Goal: Information Seeking & Learning: Learn about a topic

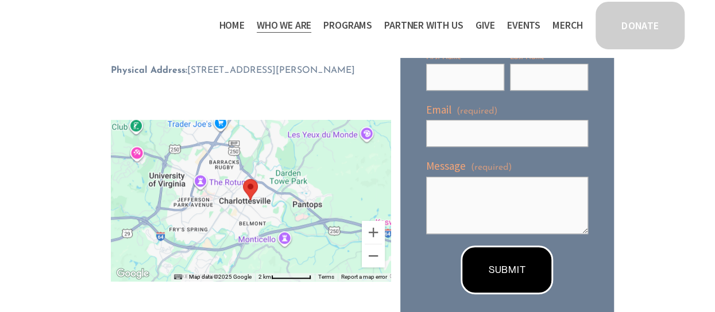
scroll to position [345, 0]
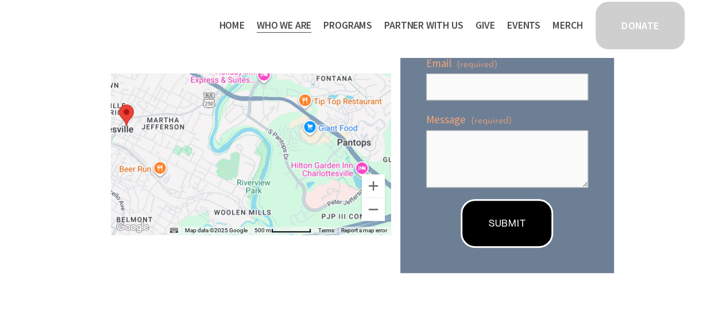
drag, startPoint x: 277, startPoint y: 168, endPoint x: 427, endPoint y: 166, distance: 150.5
click at [427, 166] on div "Connect with us! If you have questions, ideas, need more information, or just w…" at bounding box center [357, 32] width 513 height 494
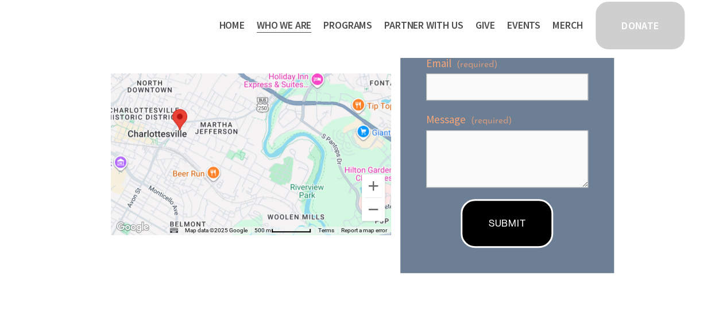
drag, startPoint x: 300, startPoint y: 163, endPoint x: 354, endPoint y: 167, distance: 54.8
click at [354, 167] on div at bounding box center [251, 154] width 280 height 161
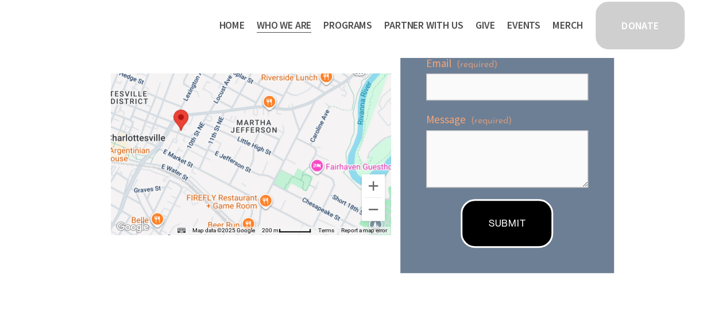
drag, startPoint x: 260, startPoint y: 166, endPoint x: 411, endPoint y: 190, distance: 153.0
click at [411, 190] on div "Connect with us! If you have questions, ideas, need more information, or just w…" at bounding box center [357, 32] width 513 height 494
click at [291, 30] on span "Who We Are" at bounding box center [284, 25] width 55 height 17
click at [0, 0] on span "Staff & Board" at bounding box center [0, 0] width 0 height 0
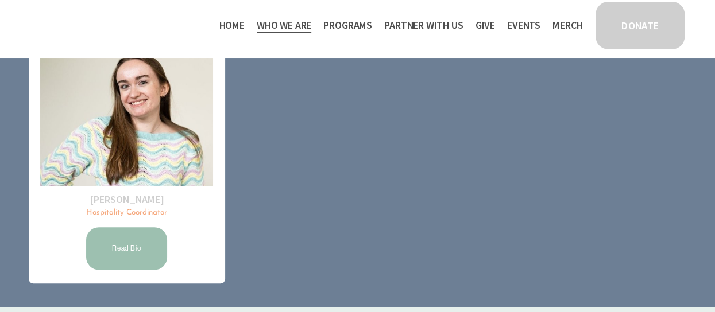
scroll to position [446, 0]
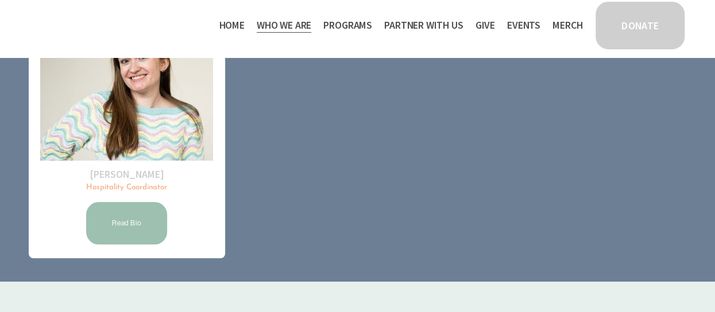
click at [129, 211] on link "Read Bio" at bounding box center [126, 223] width 84 height 46
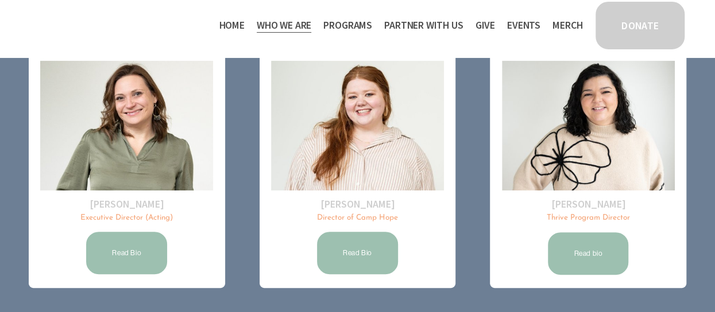
scroll to position [159, 0]
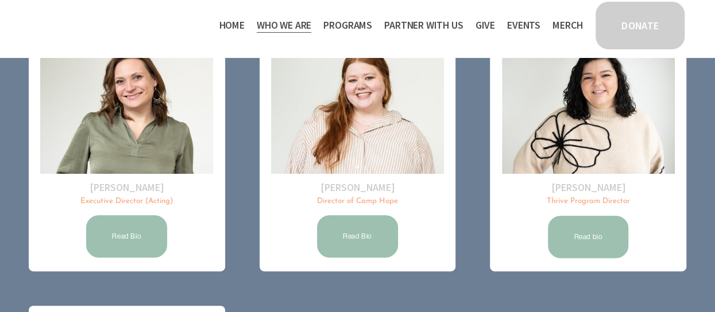
click at [134, 234] on link "Read Bio" at bounding box center [126, 237] width 84 height 46
click at [361, 242] on link "Read Bio" at bounding box center [357, 237] width 84 height 46
click at [609, 245] on link "Read bio" at bounding box center [588, 237] width 84 height 46
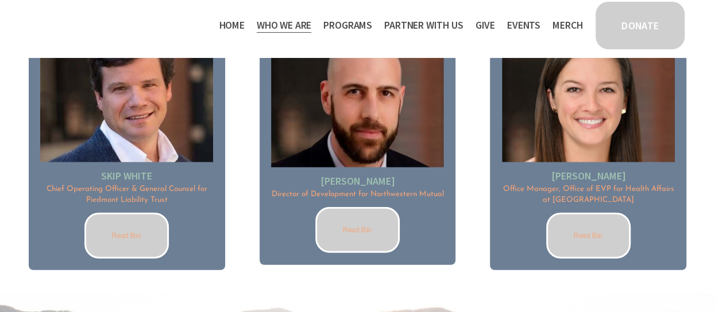
scroll to position [1405, 0]
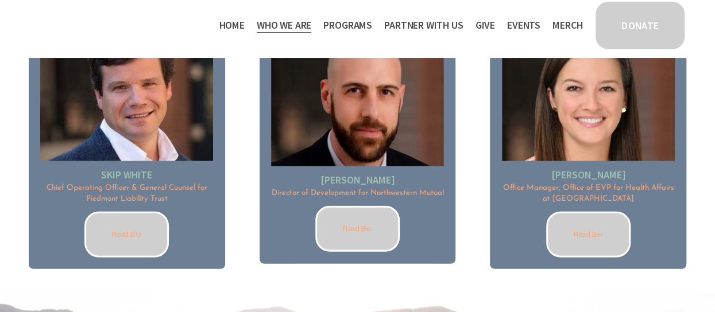
click at [133, 223] on link "Read Bio" at bounding box center [126, 235] width 84 height 46
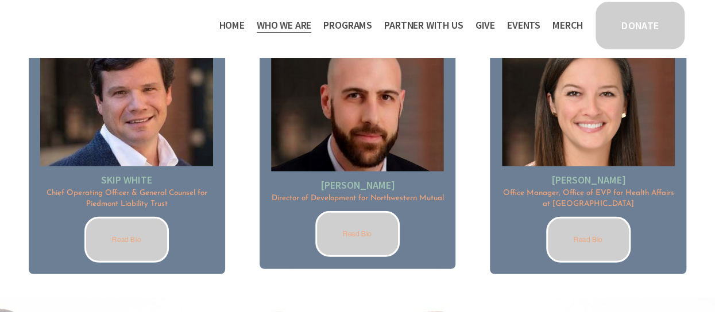
click at [355, 237] on link "Read Bio" at bounding box center [357, 234] width 84 height 46
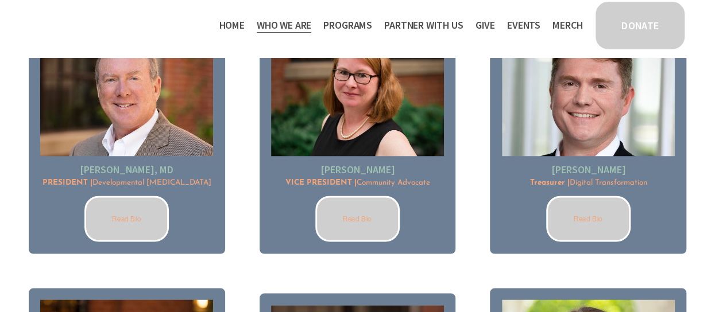
scroll to position [821, 0]
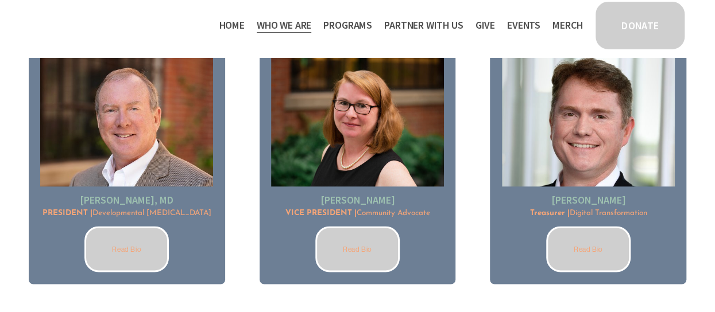
click at [145, 250] on link "Read Bio" at bounding box center [126, 249] width 84 height 46
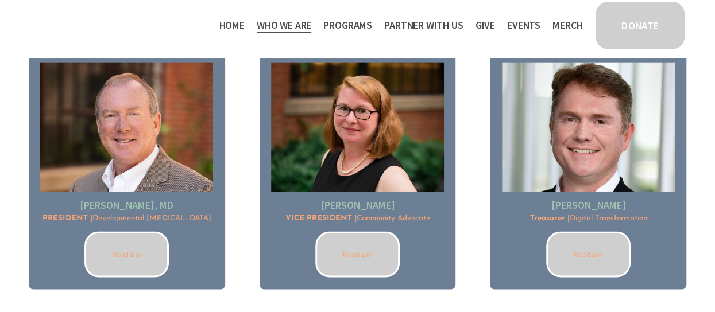
click at [357, 260] on link "Read Bio" at bounding box center [357, 254] width 84 height 46
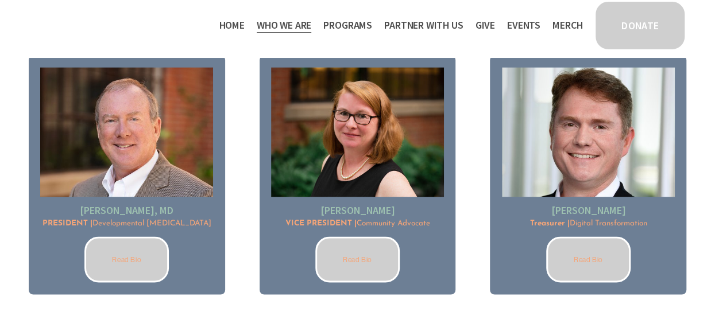
scroll to position [811, 0]
click at [578, 257] on link "Read Bio" at bounding box center [588, 260] width 84 height 46
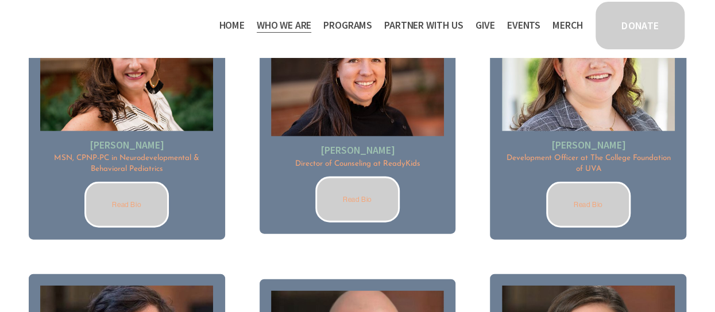
scroll to position [1151, 0]
click at [116, 195] on link "Read Bio" at bounding box center [126, 204] width 84 height 46
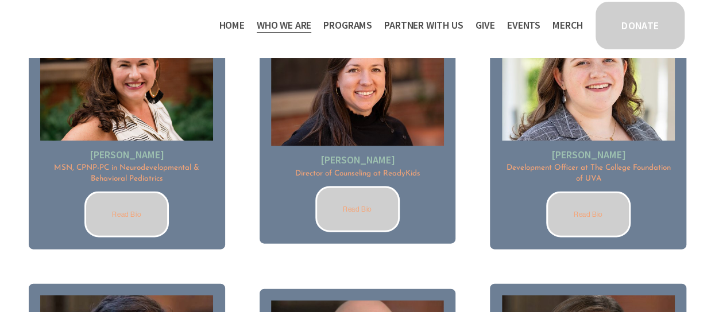
scroll to position [1146, 0]
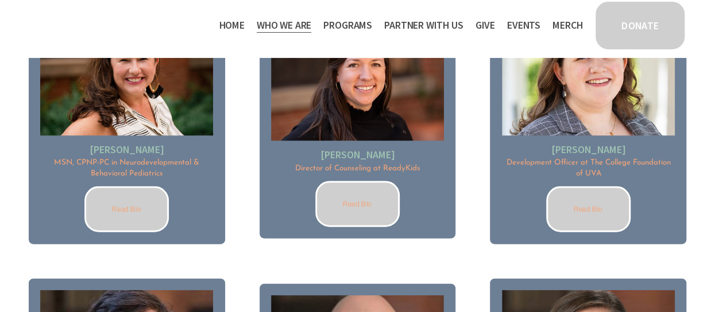
click at [343, 197] on link "Read Bio" at bounding box center [357, 204] width 84 height 46
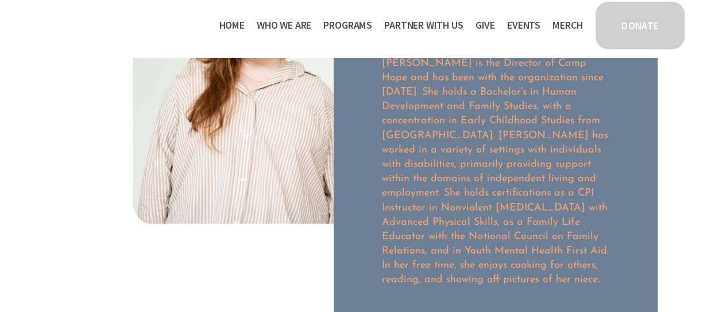
scroll to position [115, 0]
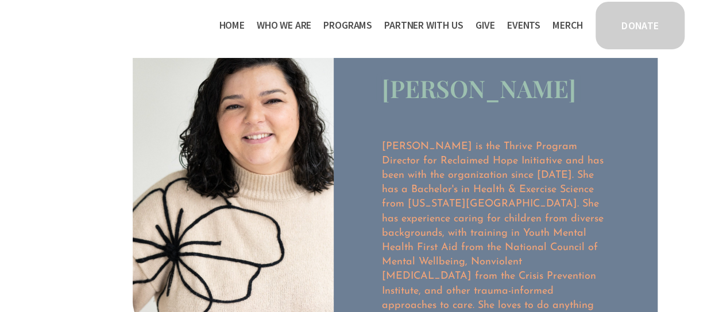
scroll to position [115, 0]
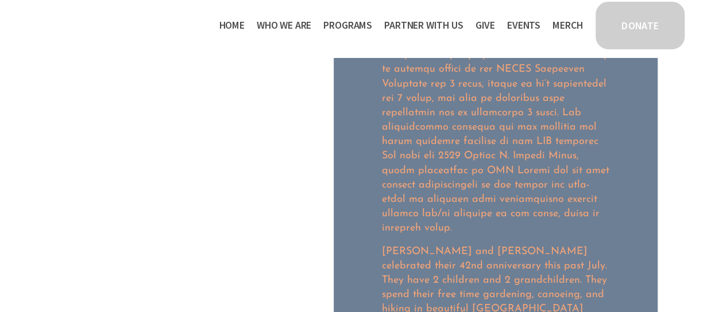
scroll to position [747, 0]
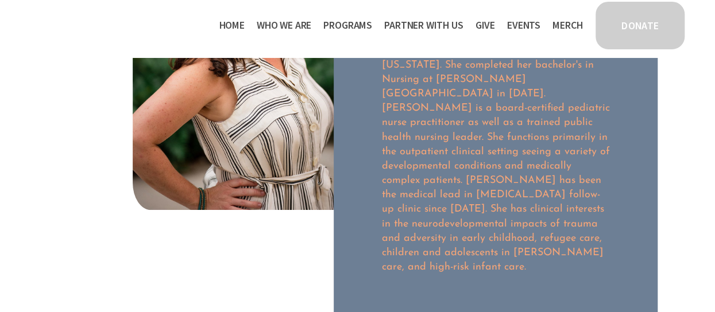
scroll to position [230, 0]
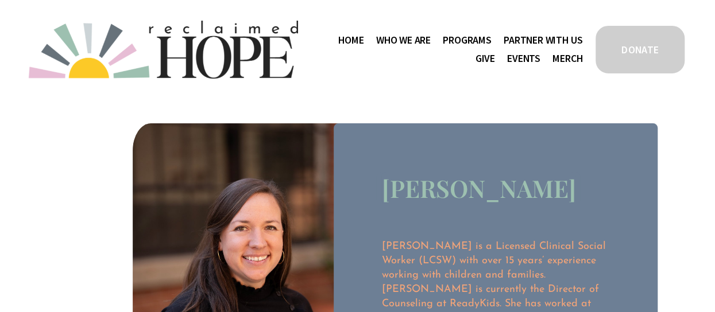
click at [0, 0] on span "Public Documents" at bounding box center [0, 0] width 0 height 0
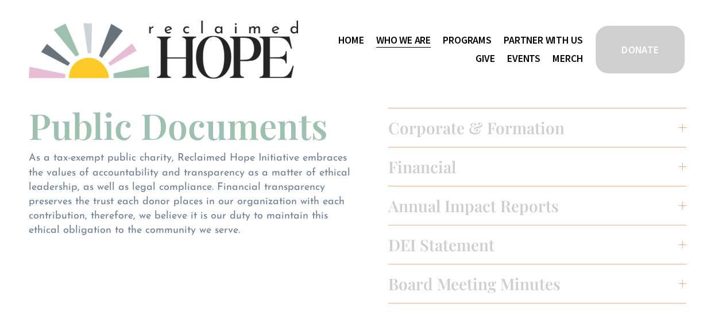
scroll to position [57, 0]
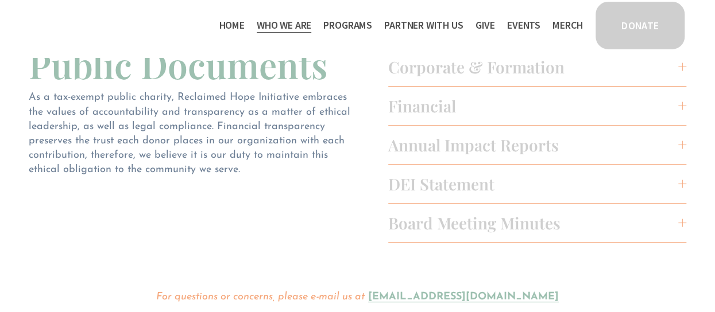
click at [436, 187] on span "DEI Statement" at bounding box center [533, 183] width 290 height 21
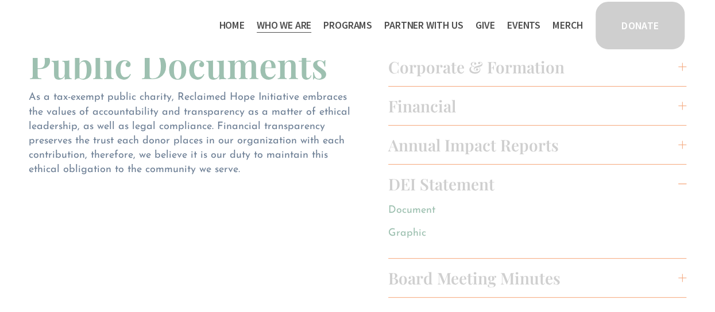
click at [439, 152] on span "Annual Impact Reports" at bounding box center [533, 144] width 290 height 21
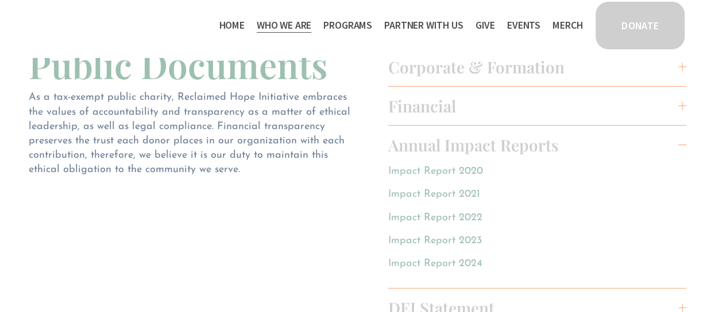
click at [428, 113] on span "Financial" at bounding box center [533, 105] width 290 height 21
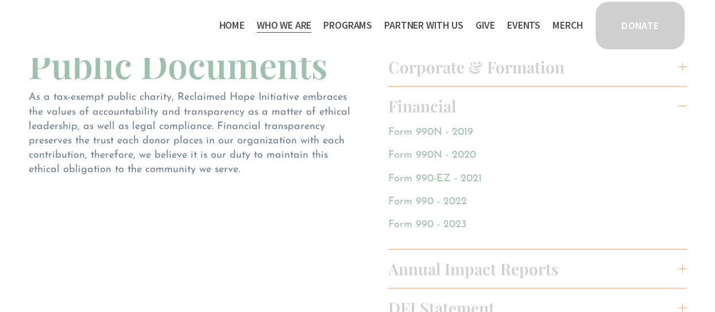
click at [447, 75] on span "Corporate & Formation" at bounding box center [533, 66] width 290 height 21
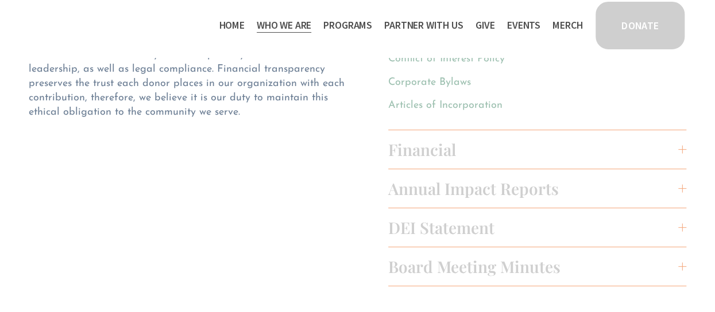
scroll to position [172, 0]
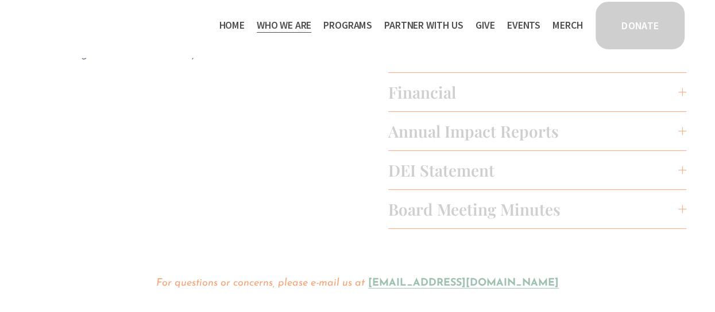
click at [457, 215] on span "Board Meeting Minutes" at bounding box center [533, 209] width 290 height 21
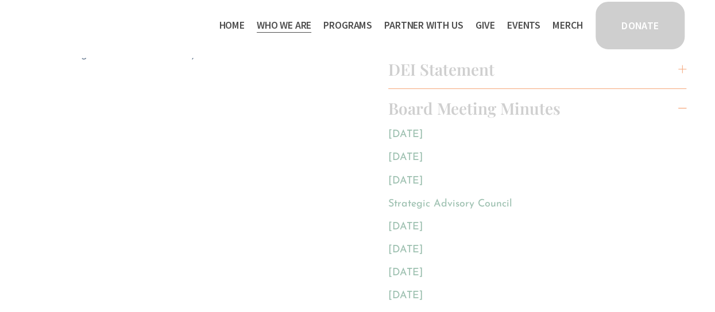
click at [423, 136] on link "May 2025" at bounding box center [405, 135] width 35 height 10
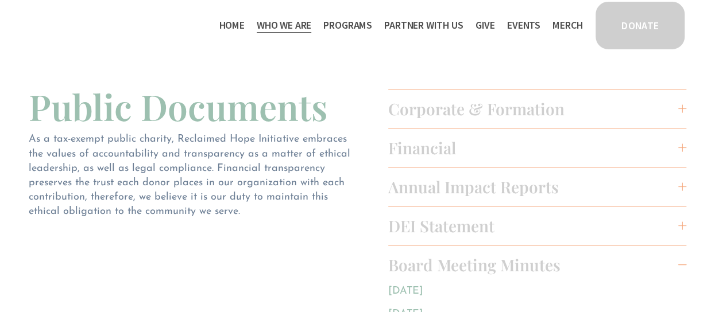
scroll to position [0, 0]
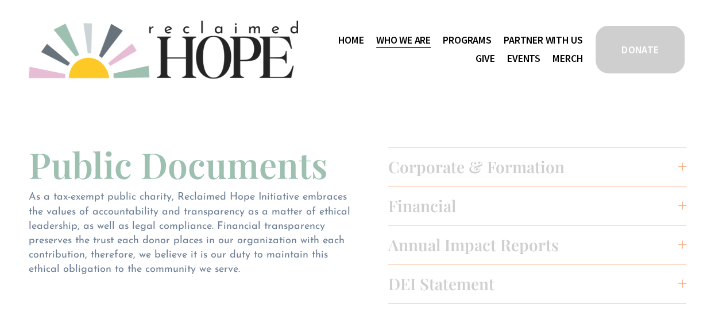
click at [434, 246] on span "Annual Impact Reports" at bounding box center [533, 244] width 290 height 21
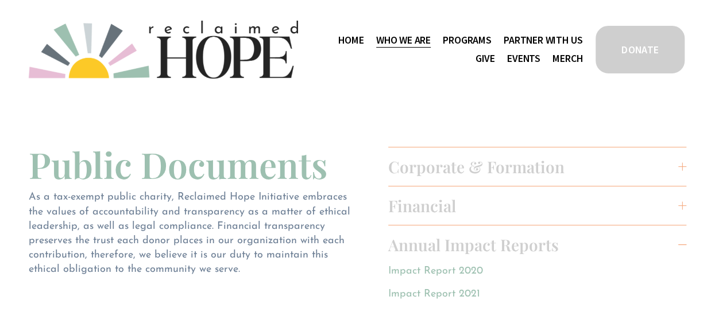
scroll to position [57, 0]
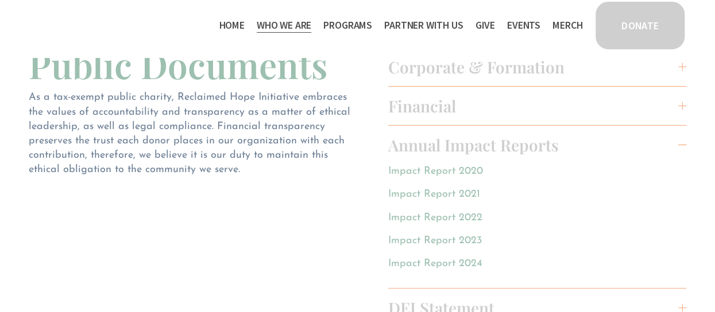
click at [451, 262] on link "Impact Report 2024" at bounding box center [435, 264] width 94 height 10
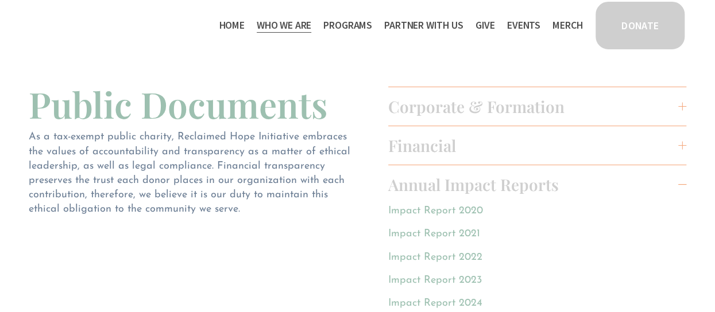
scroll to position [0, 0]
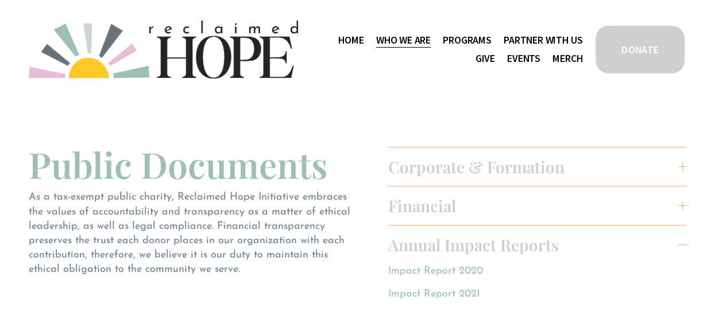
click at [465, 38] on span "Programs" at bounding box center [467, 40] width 49 height 17
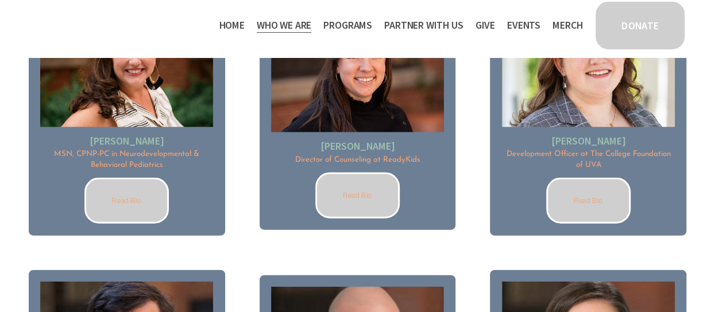
scroll to position [1146, 0]
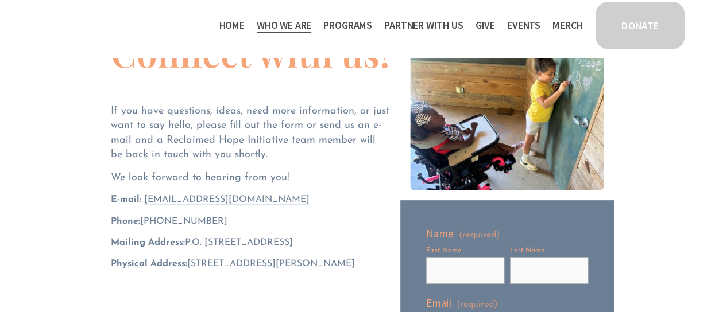
scroll to position [26, 0]
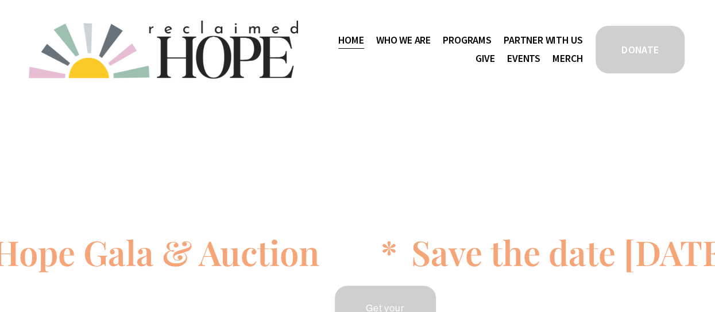
click at [452, 40] on span "Programs" at bounding box center [467, 40] width 49 height 17
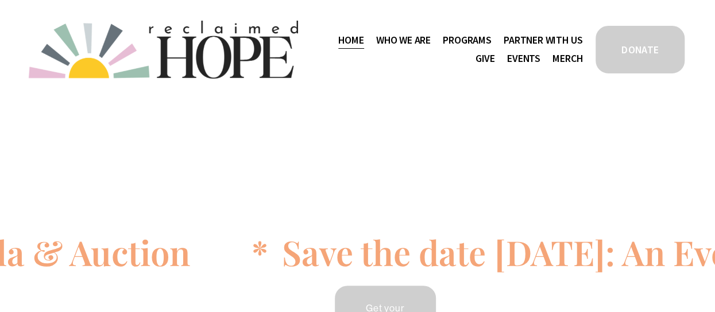
click at [0, 0] on span "Thrive Support Groups" at bounding box center [0, 0] width 0 height 0
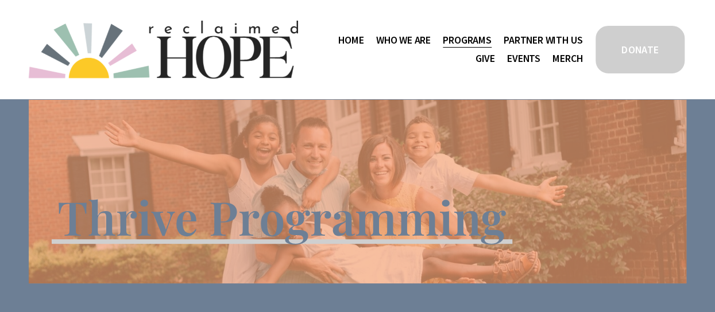
click at [0, 0] on span "Camp Hope" at bounding box center [0, 0] width 0 height 0
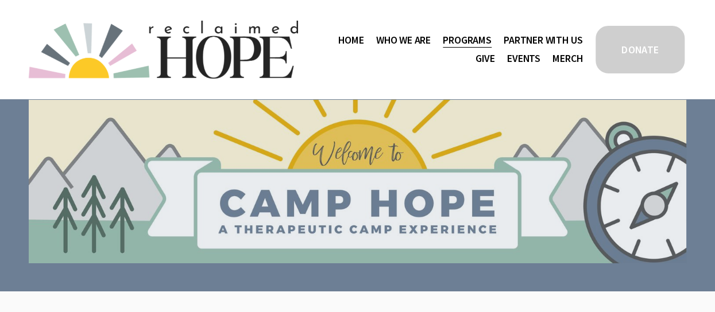
click at [0, 0] on span "Program Partners" at bounding box center [0, 0] width 0 height 0
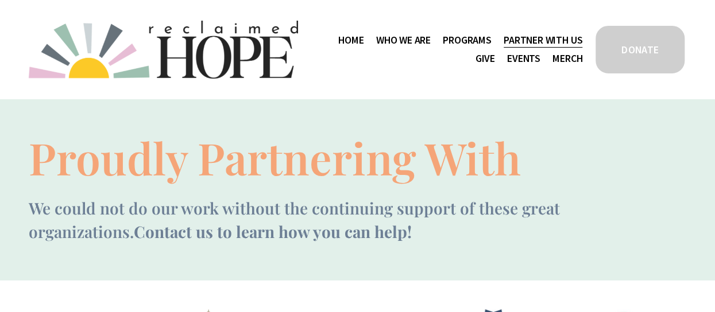
click at [0, 0] on span "Mission Partners" at bounding box center [0, 0] width 0 height 0
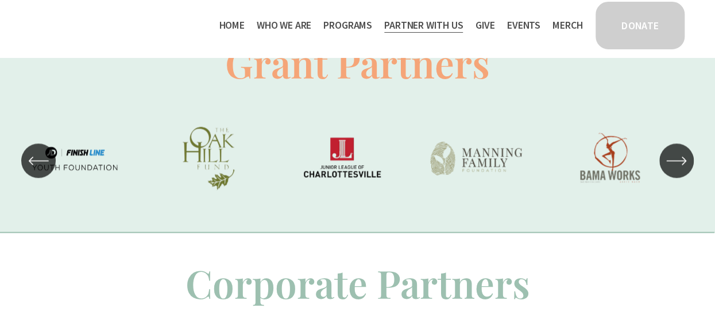
scroll to position [689, 0]
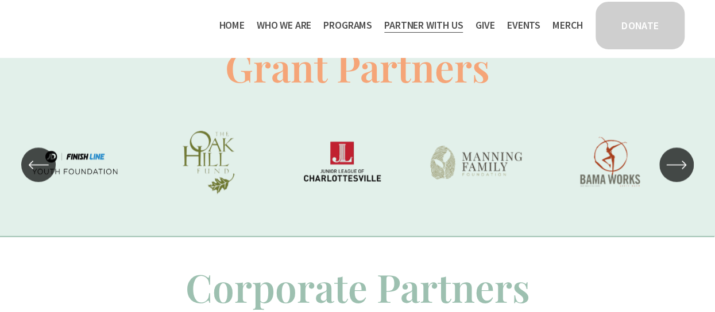
click at [675, 165] on icon "\a \a \a Next\a \a" at bounding box center [676, 165] width 18 height 0
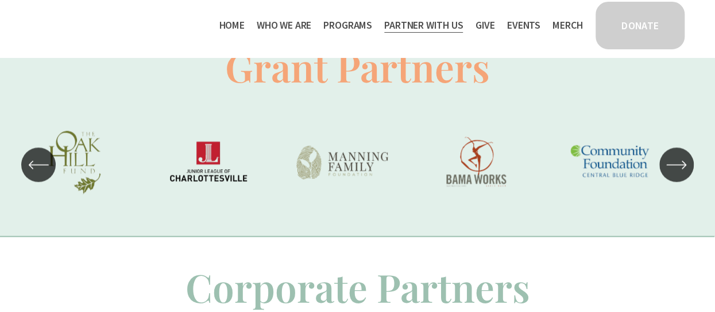
click at [39, 175] on icon "\a \a Previous\a \a \a" at bounding box center [38, 164] width 21 height 21
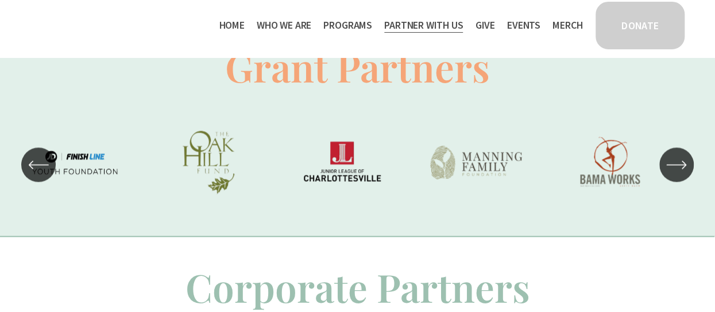
click at [39, 175] on icon "\a \a Previous\a \a \a" at bounding box center [38, 164] width 21 height 21
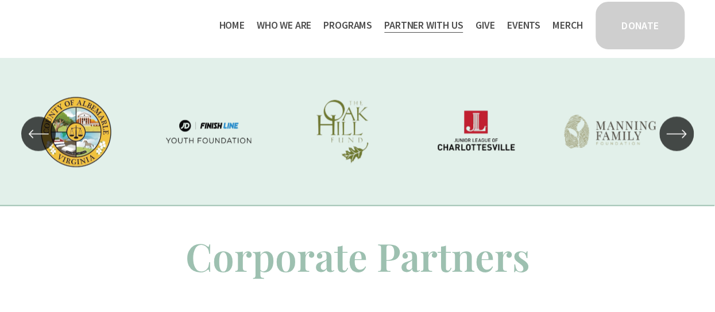
scroll to position [747, 0]
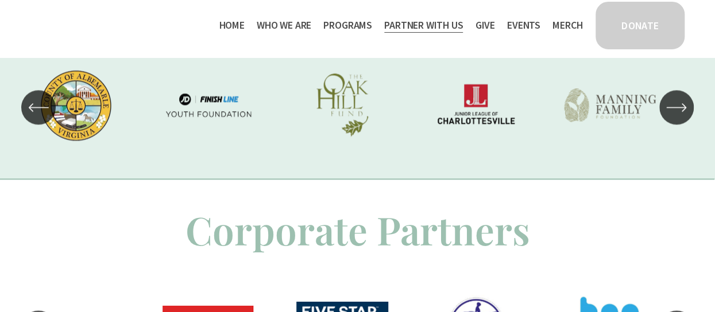
click at [53, 125] on div "\a \a Previous\a \a \a" at bounding box center [38, 107] width 34 height 34
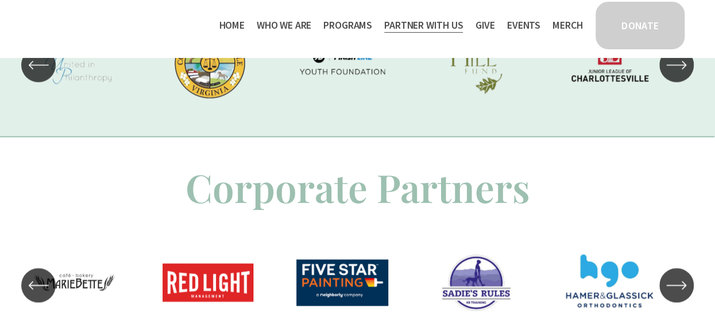
scroll to position [919, 0]
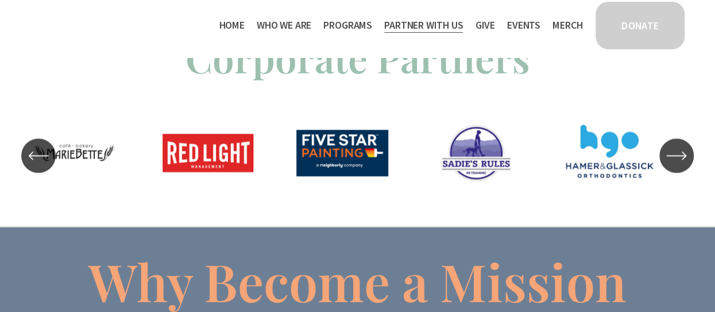
click at [55, 171] on div "\a \a Previous\a \a \a" at bounding box center [38, 155] width 34 height 34
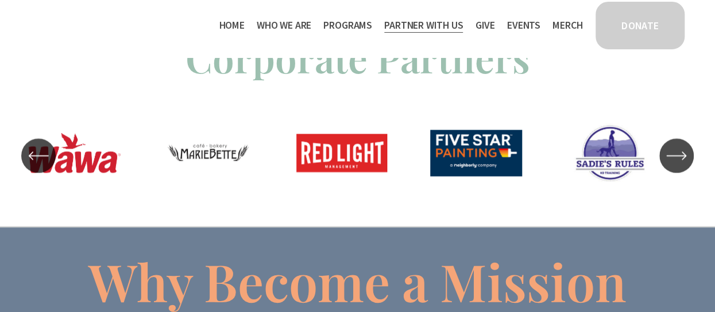
click at [55, 171] on div "\a \a Previous\a \a \a" at bounding box center [38, 155] width 34 height 34
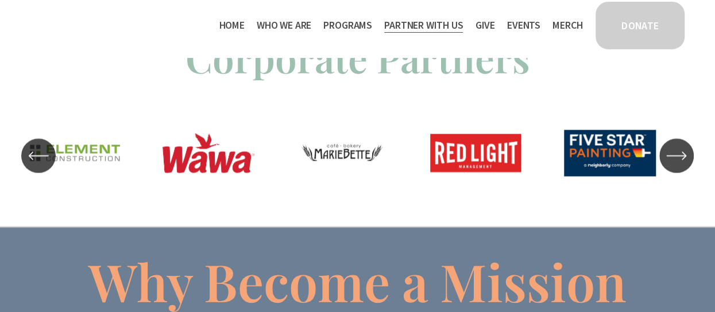
click at [55, 171] on div "\a \a Previous\a \a \a" at bounding box center [38, 155] width 34 height 34
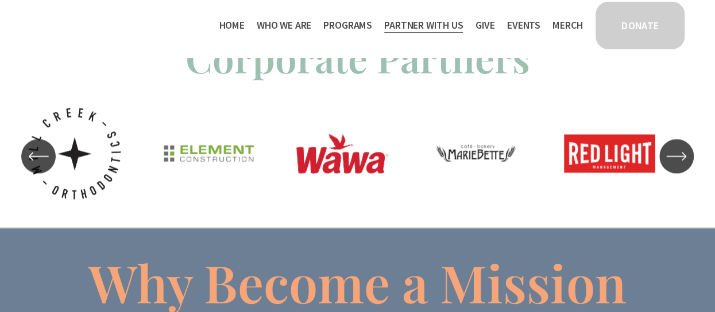
click at [55, 171] on div "\a \a Previous\a \a \a" at bounding box center [38, 156] width 34 height 34
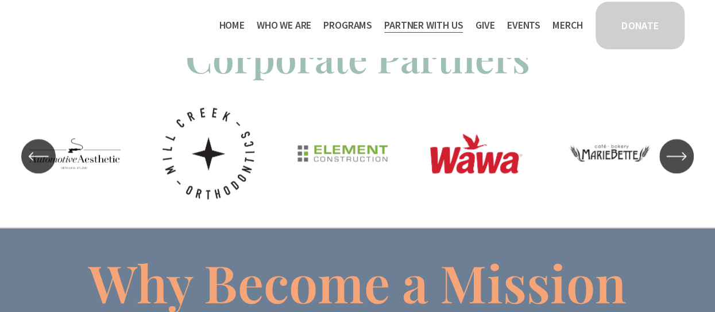
click at [55, 171] on div "\a \a Previous\a \a \a" at bounding box center [38, 156] width 34 height 34
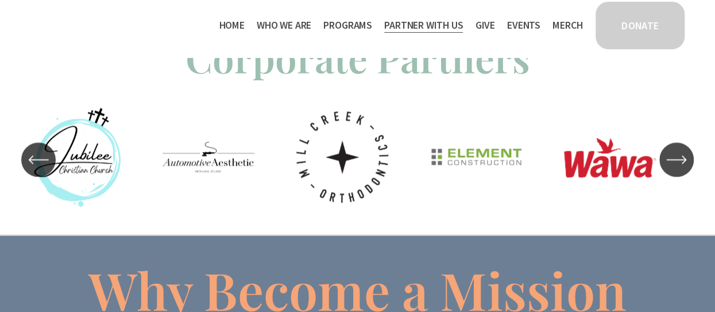
click at [55, 171] on div "\a \a Previous\a \a \a" at bounding box center [38, 159] width 34 height 34
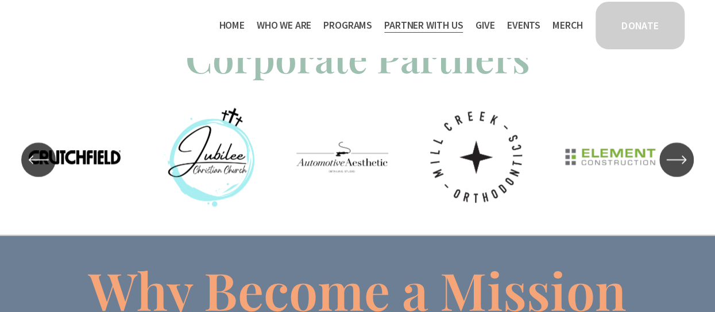
click at [55, 171] on div "\a \a Previous\a \a \a" at bounding box center [38, 159] width 34 height 34
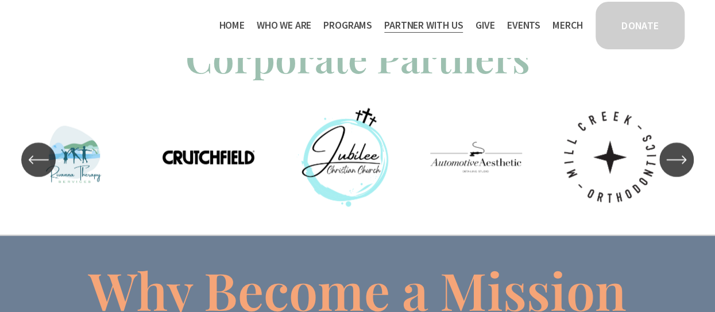
click at [55, 171] on div "\a \a Previous\a \a \a" at bounding box center [38, 159] width 34 height 34
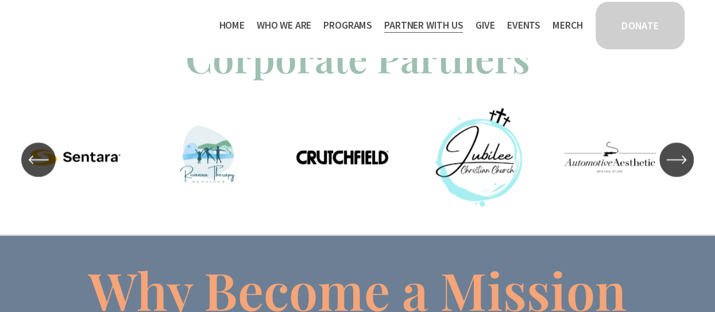
click at [55, 171] on div "\a \a Previous\a \a \a" at bounding box center [38, 159] width 34 height 34
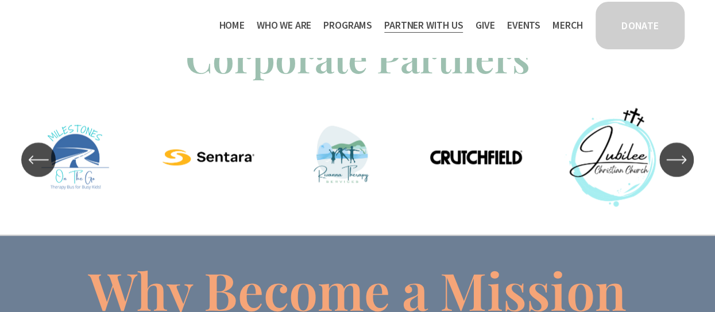
click at [55, 171] on div "\a \a Previous\a \a \a" at bounding box center [38, 159] width 34 height 34
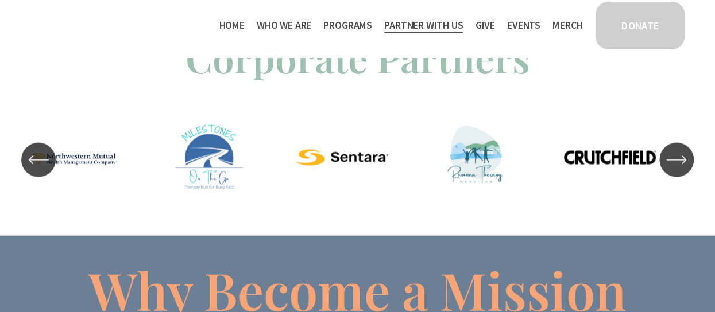
click at [55, 171] on div "\a \a Previous\a \a \a" at bounding box center [38, 159] width 34 height 34
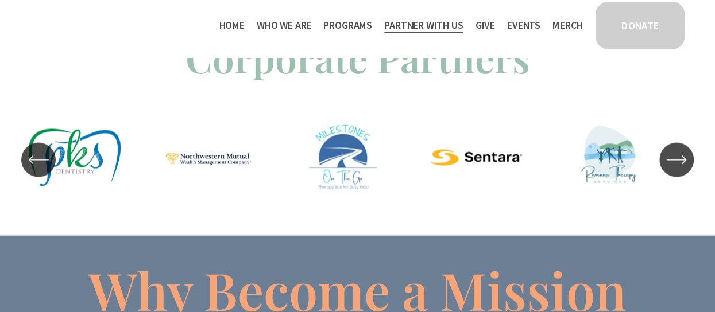
click at [55, 171] on div "\a \a Previous\a \a \a" at bounding box center [38, 159] width 34 height 34
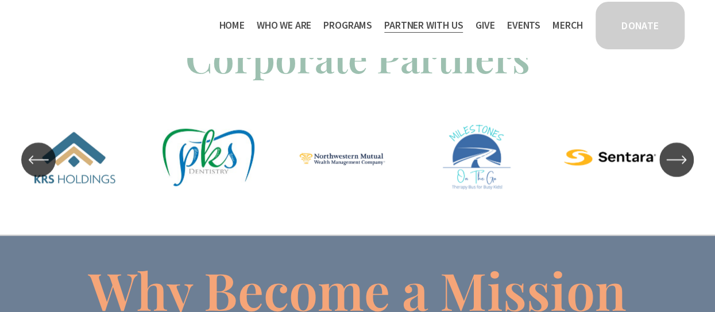
click at [55, 171] on div "\a \a Previous\a \a \a" at bounding box center [38, 159] width 34 height 34
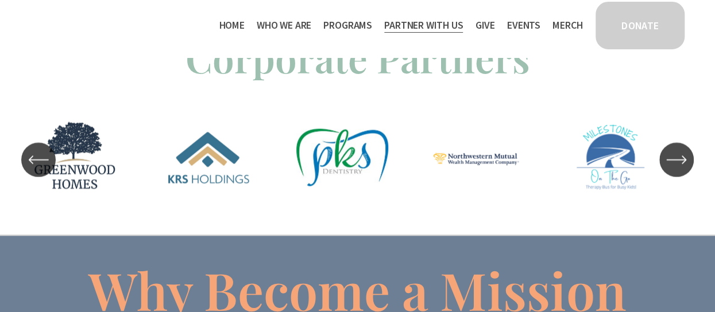
click at [55, 171] on div "\a \a Previous\a \a \a" at bounding box center [38, 159] width 34 height 34
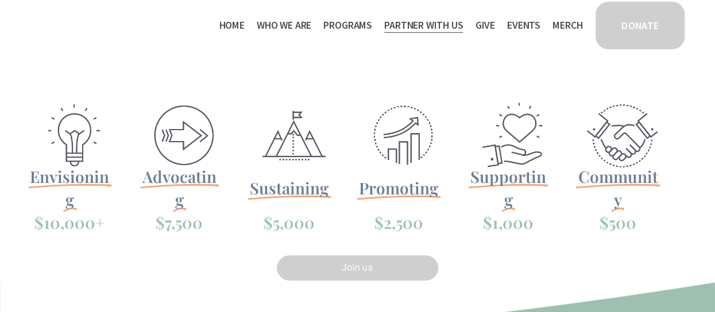
scroll to position [57, 0]
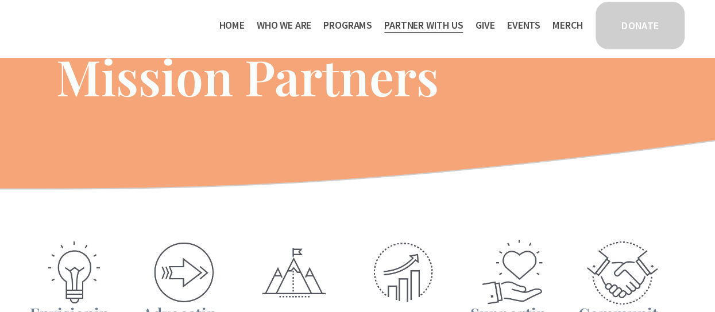
click at [0, 0] on span "Work With Us" at bounding box center [0, 0] width 0 height 0
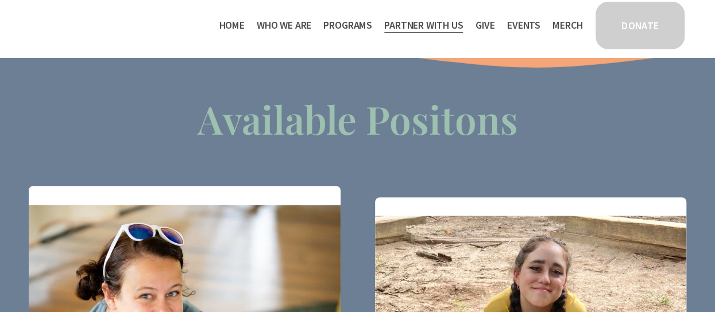
scroll to position [172, 0]
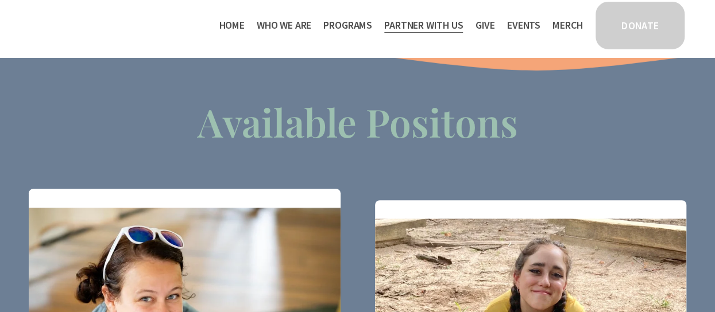
click at [0, 0] on span "Mission Partners" at bounding box center [0, 0] width 0 height 0
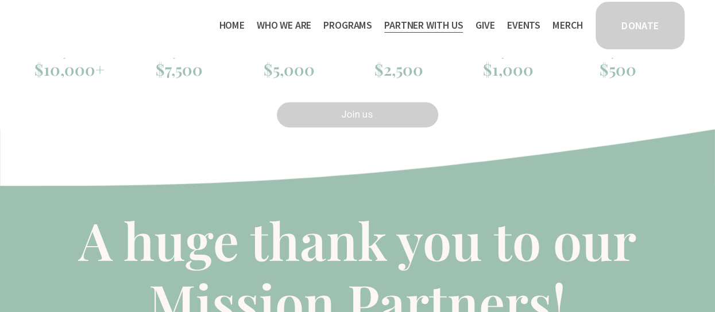
scroll to position [287, 0]
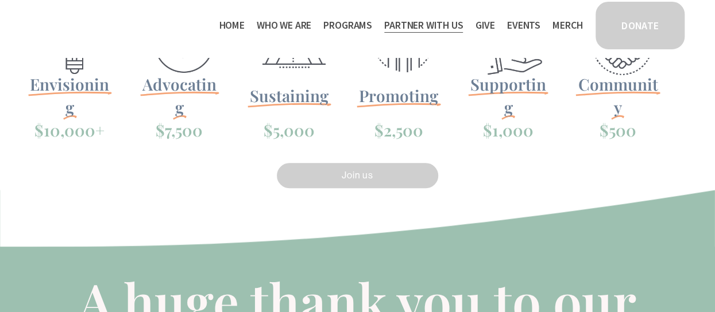
click at [0, 0] on span "Work With Us" at bounding box center [0, 0] width 0 height 0
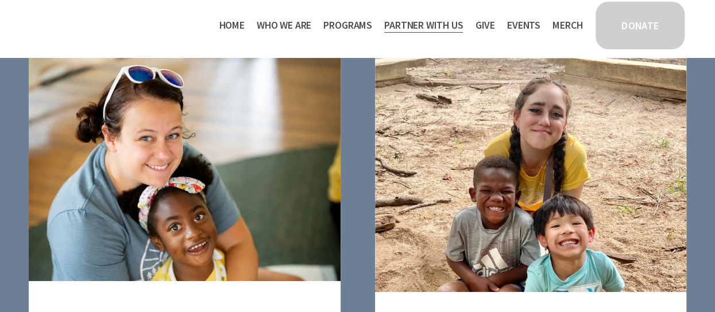
scroll to position [459, 0]
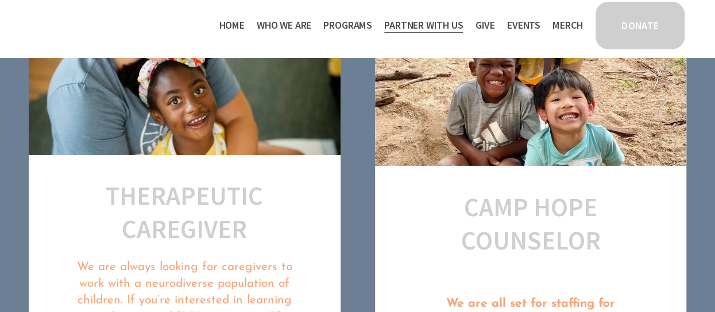
click at [476, 28] on link "Give" at bounding box center [486, 25] width 20 height 18
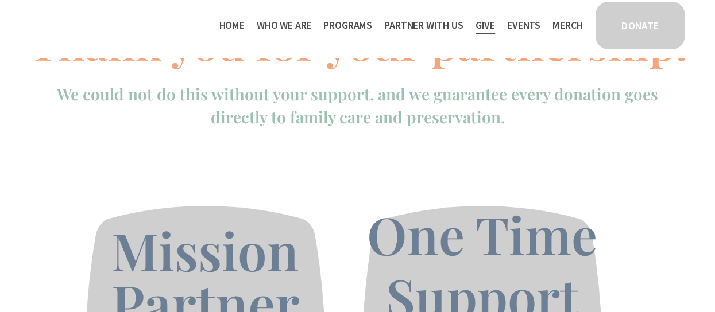
scroll to position [172, 0]
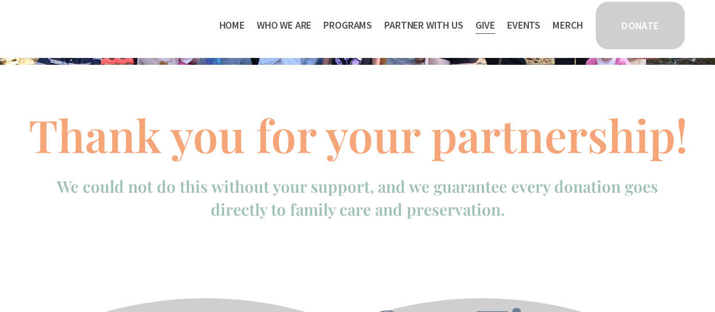
click at [519, 20] on link "Events" at bounding box center [523, 25] width 33 height 18
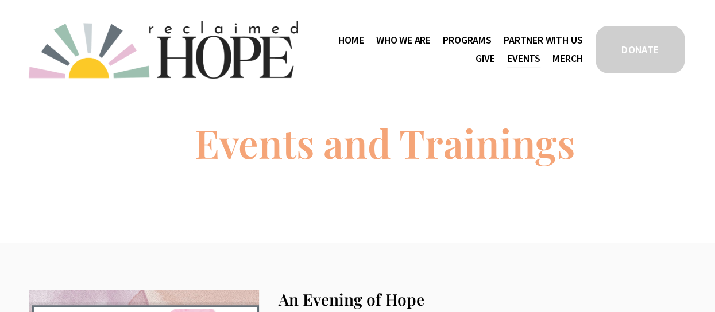
click at [552, 61] on link "Merch" at bounding box center [567, 59] width 30 height 18
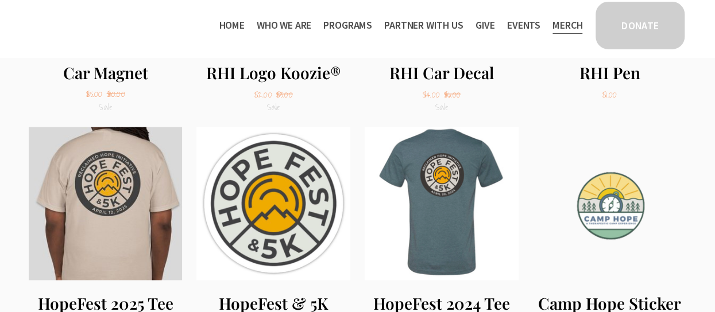
scroll to position [804, 0]
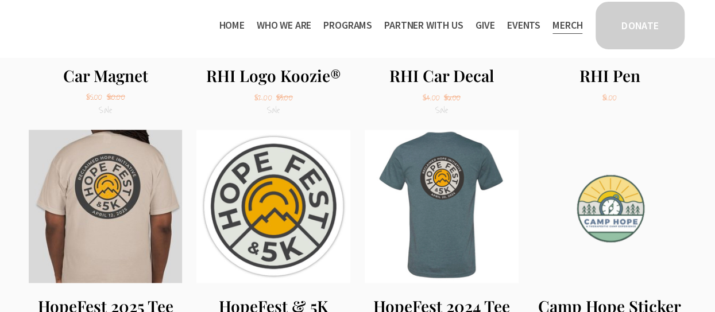
click at [228, 31] on link "Home" at bounding box center [231, 25] width 25 height 18
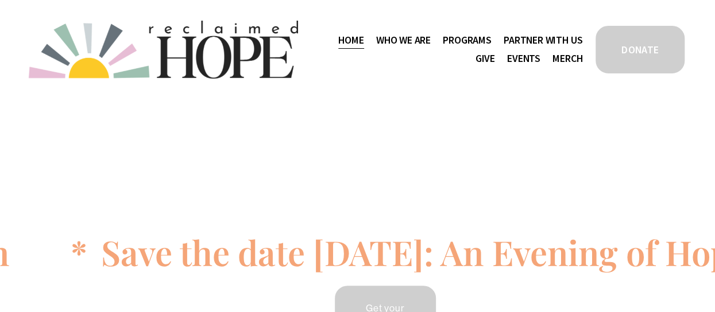
click at [526, 64] on link "Events" at bounding box center [523, 59] width 33 height 18
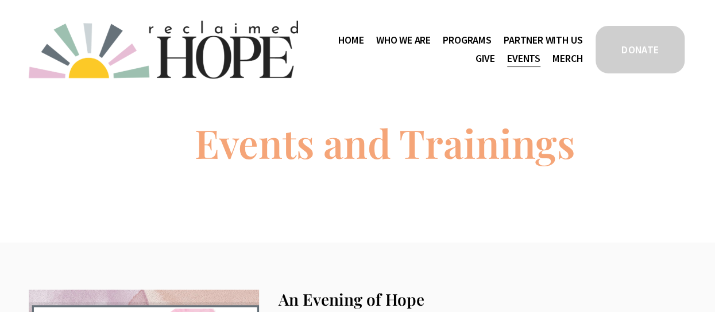
click at [340, 38] on link "Home" at bounding box center [350, 40] width 25 height 18
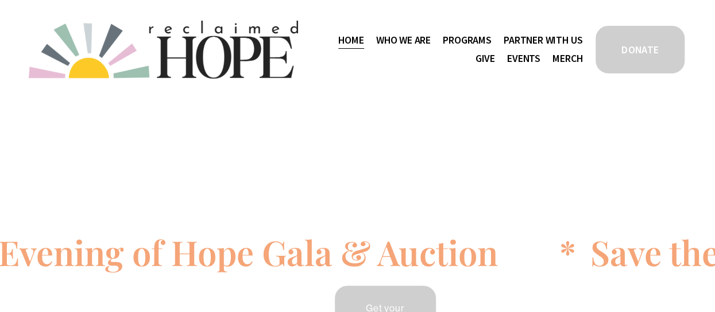
click at [254, 45] on img at bounding box center [163, 50] width 269 height 58
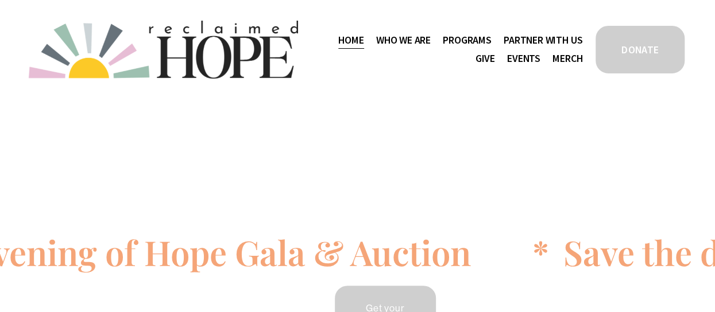
click at [0, 0] on span "Thrive Support Groups" at bounding box center [0, 0] width 0 height 0
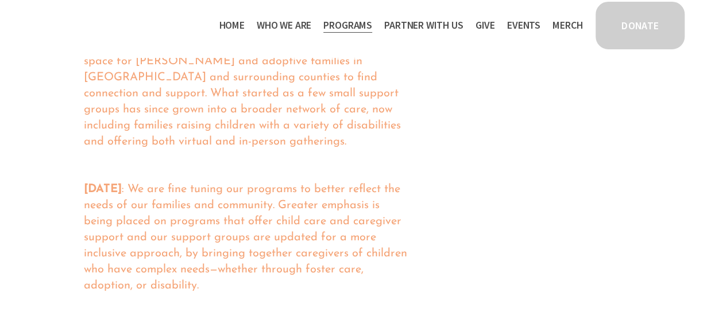
scroll to position [574, 0]
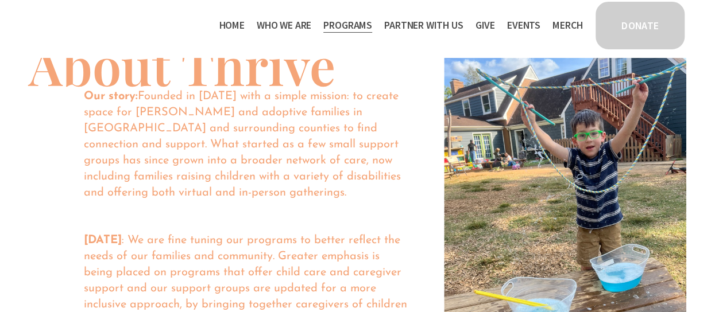
click at [0, 0] on span "Camp Hope" at bounding box center [0, 0] width 0 height 0
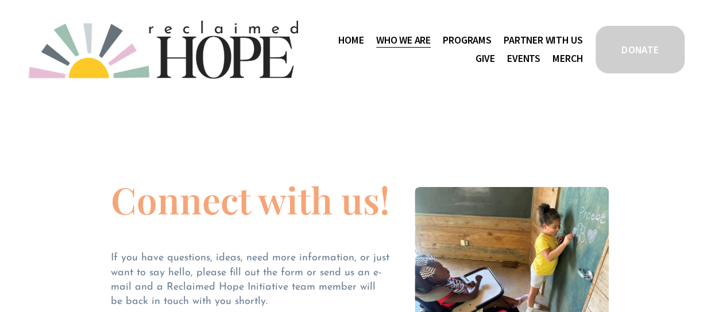
click at [0, 0] on span "Thrive Support Groups" at bounding box center [0, 0] width 0 height 0
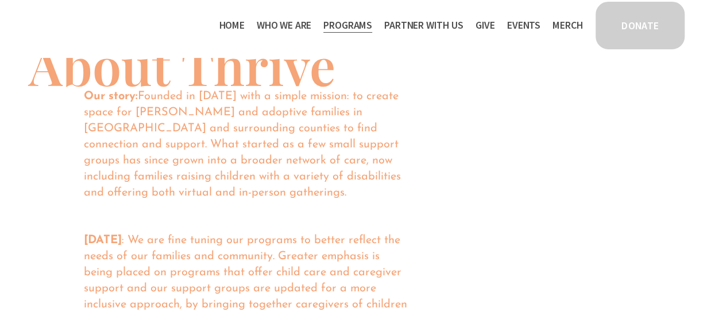
scroll to position [689, 0]
